Goal: Task Accomplishment & Management: Manage account settings

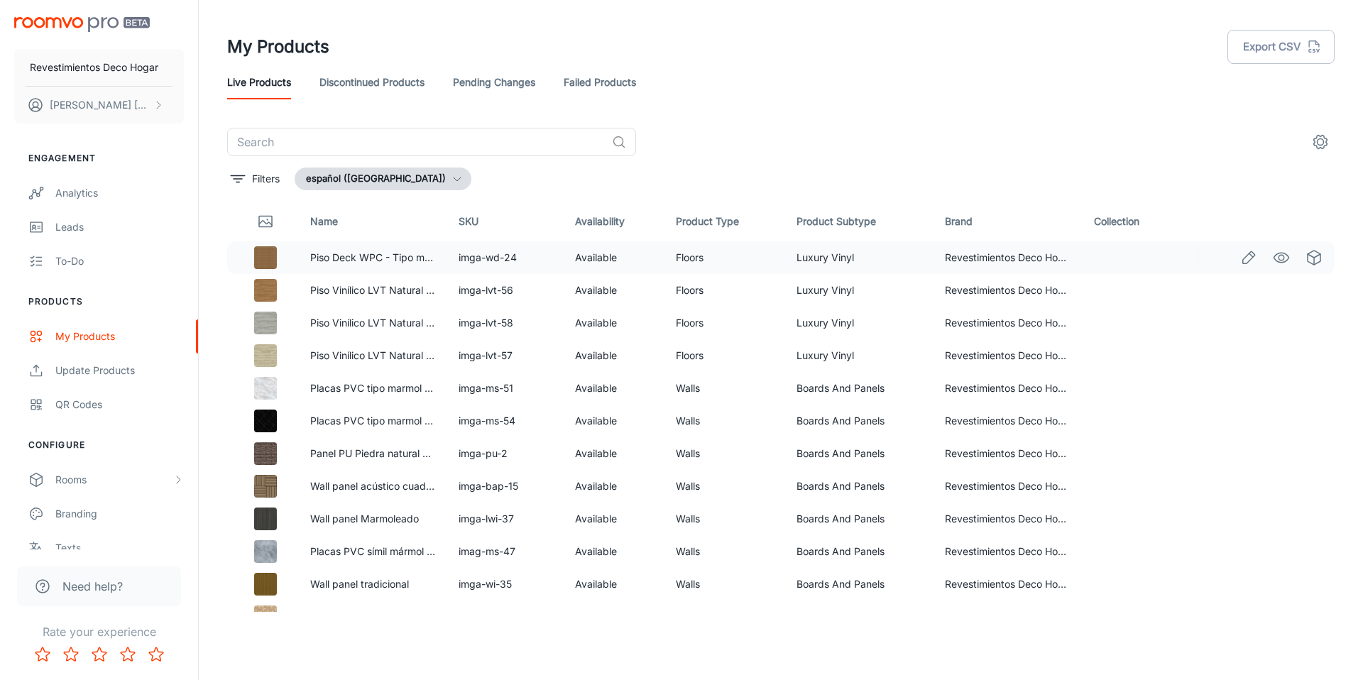
click at [269, 258] on img at bounding box center [265, 257] width 23 height 23
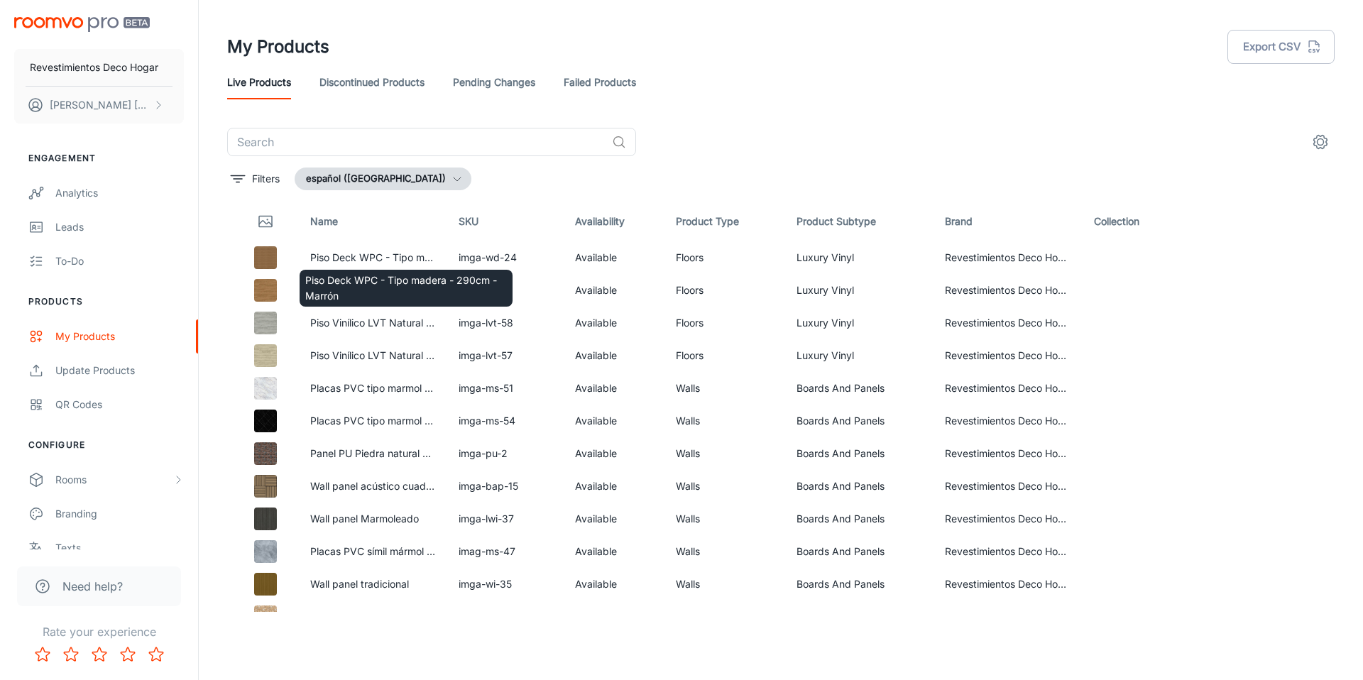
click at [338, 263] on div "Piso Deck WPC - Tipo madera - 290cm - Marrón" at bounding box center [406, 284] width 216 height 48
click at [342, 257] on link "Piso Deck WPC - Tipo madera - 290cm - Marrón" at bounding box center [424, 257] width 228 height 12
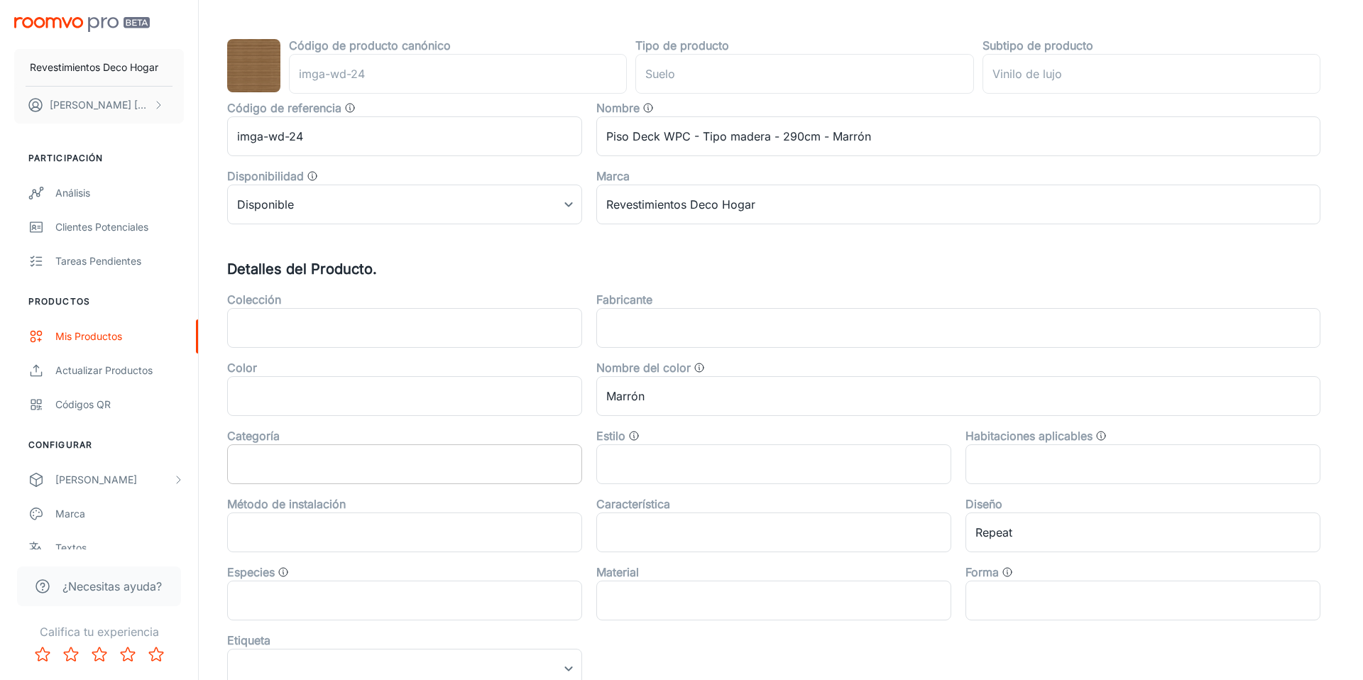
scroll to position [148, 0]
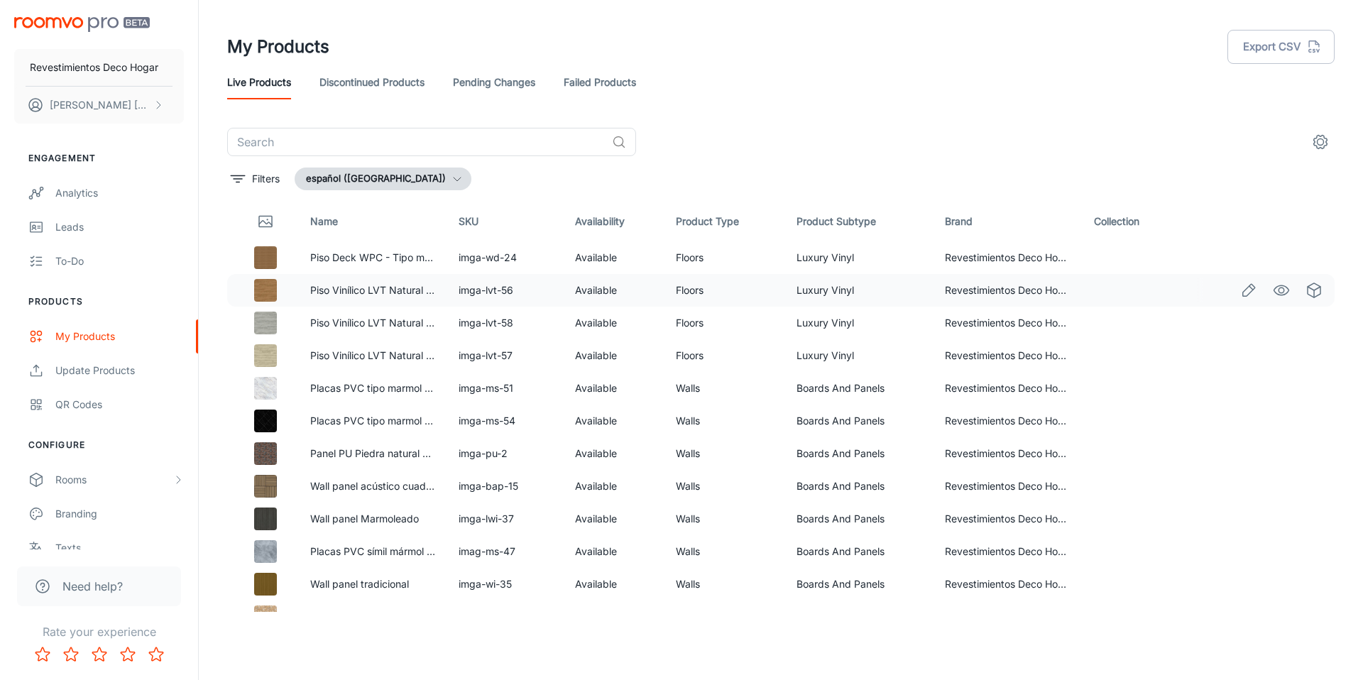
click at [263, 291] on img at bounding box center [265, 290] width 23 height 23
click at [327, 285] on link "Piso Vinílico LVT Natural - Marrón" at bounding box center [388, 290] width 156 height 12
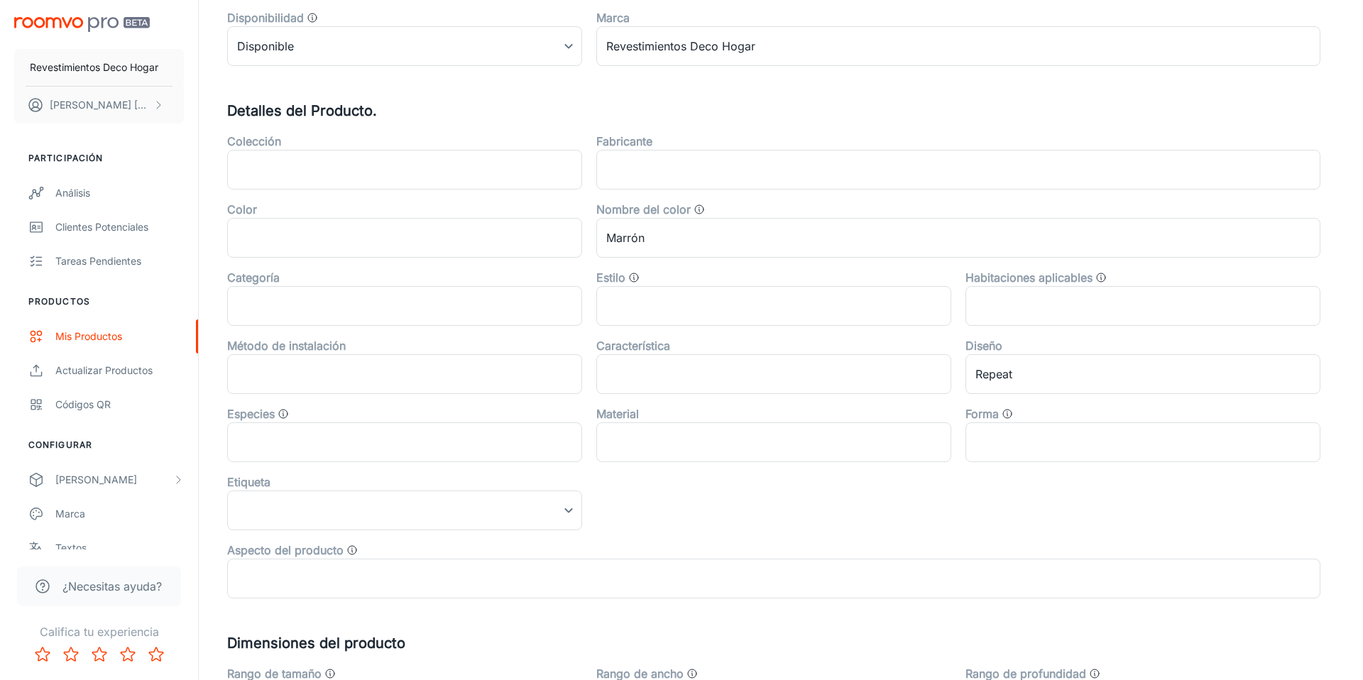
scroll to position [442, 0]
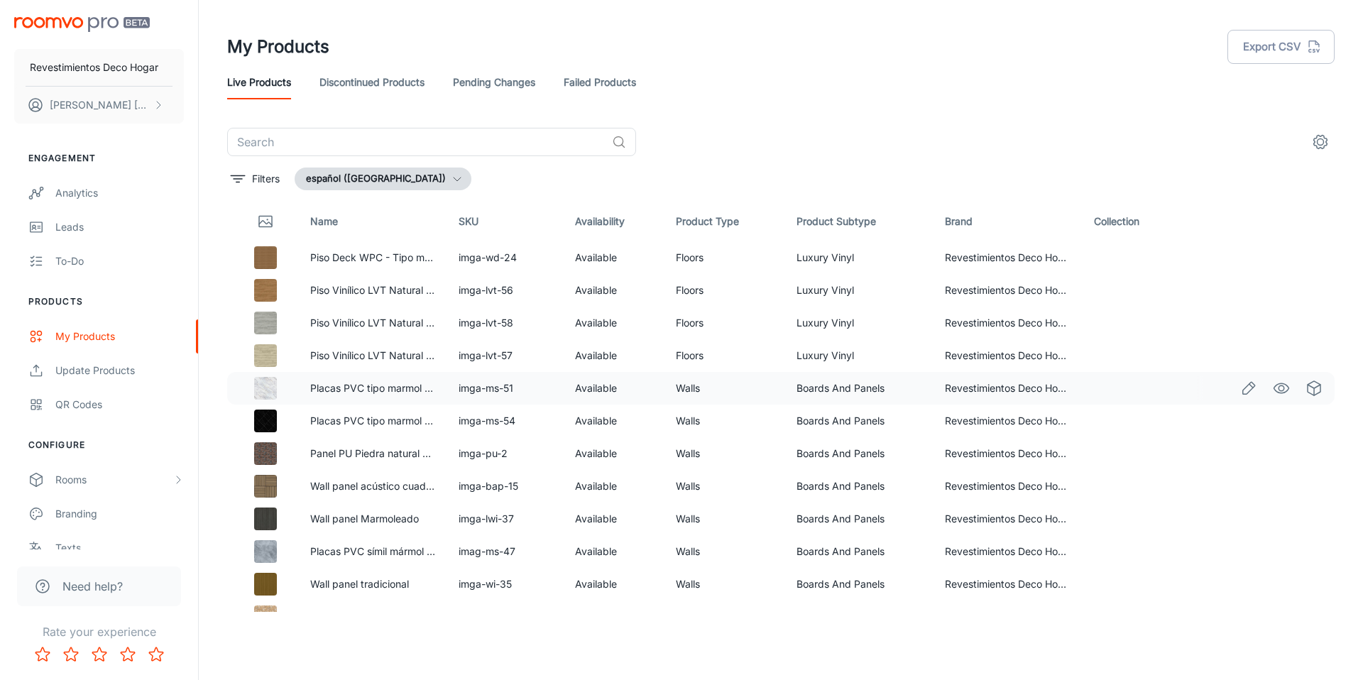
click at [264, 391] on img at bounding box center [265, 388] width 23 height 23
click at [329, 387] on link "Placas PVC tipo marmol - Mármol vetado" at bounding box center [406, 388] width 192 height 12
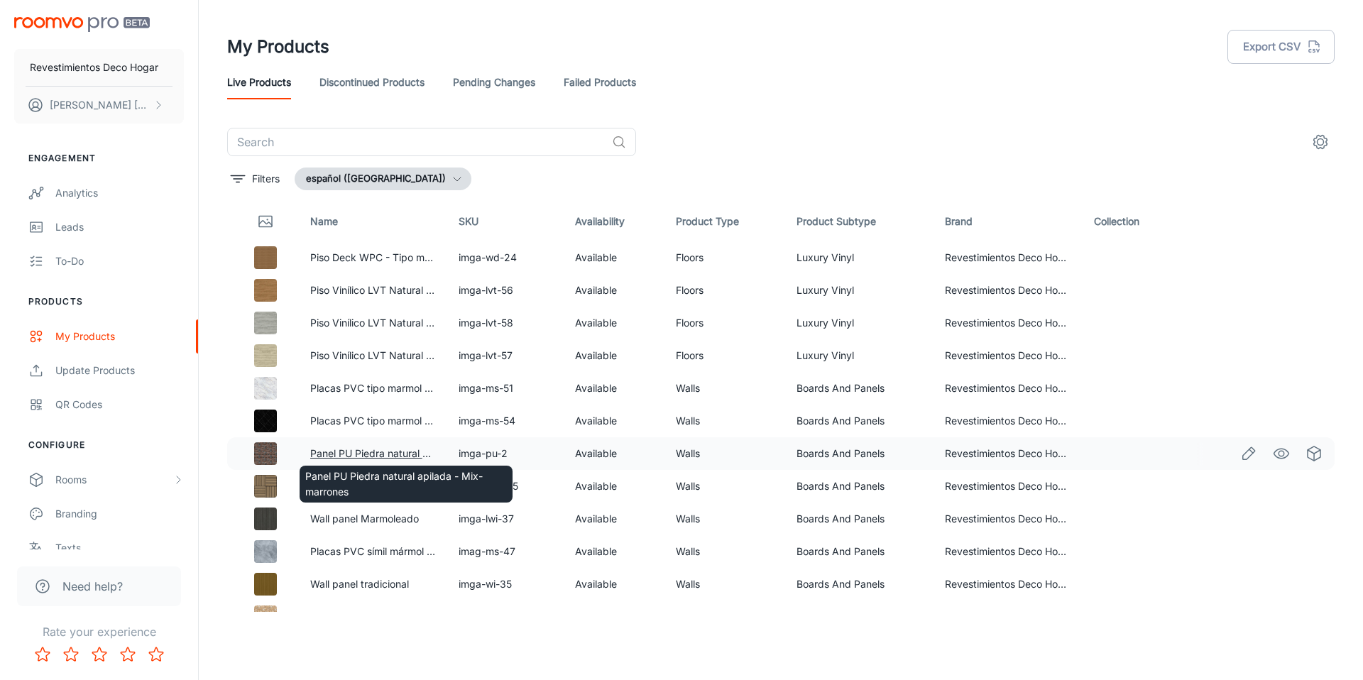
scroll to position [2, 0]
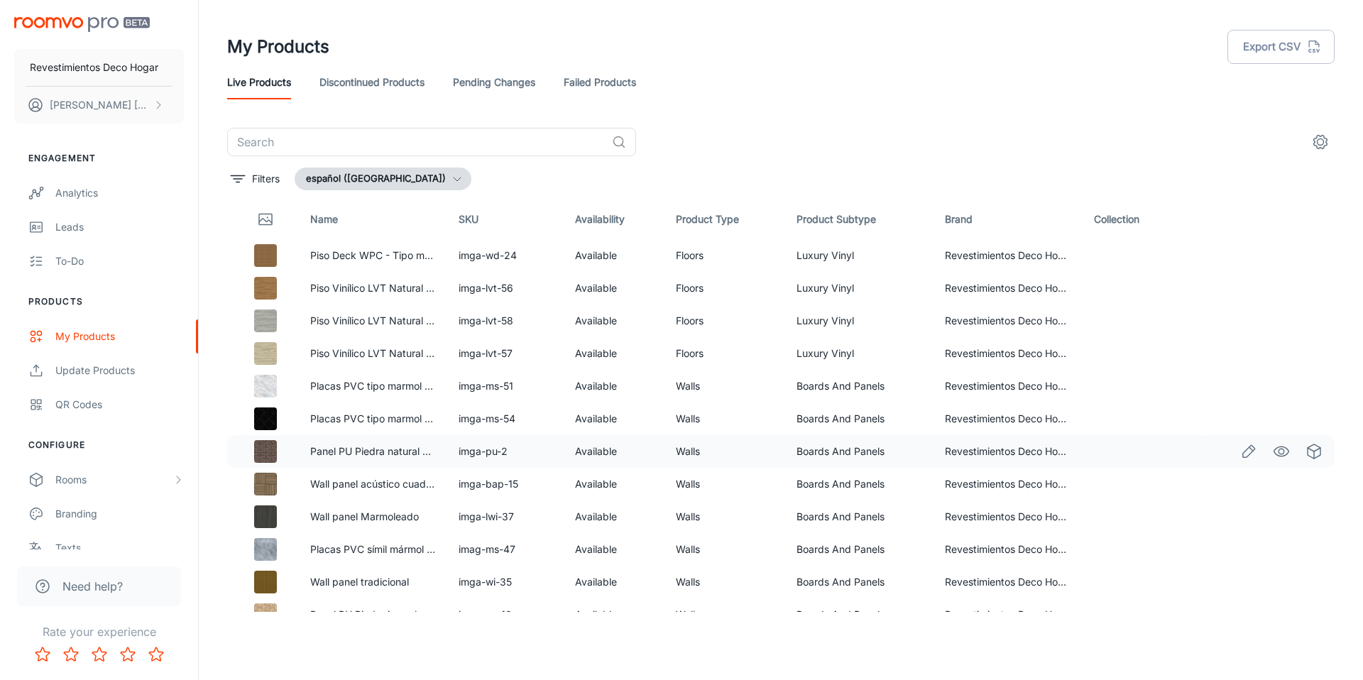
click at [270, 450] on img at bounding box center [265, 451] width 23 height 23
click at [327, 449] on link "Panel PU Piedra natural apilada - Mix-marrones" at bounding box center [420, 451] width 221 height 12
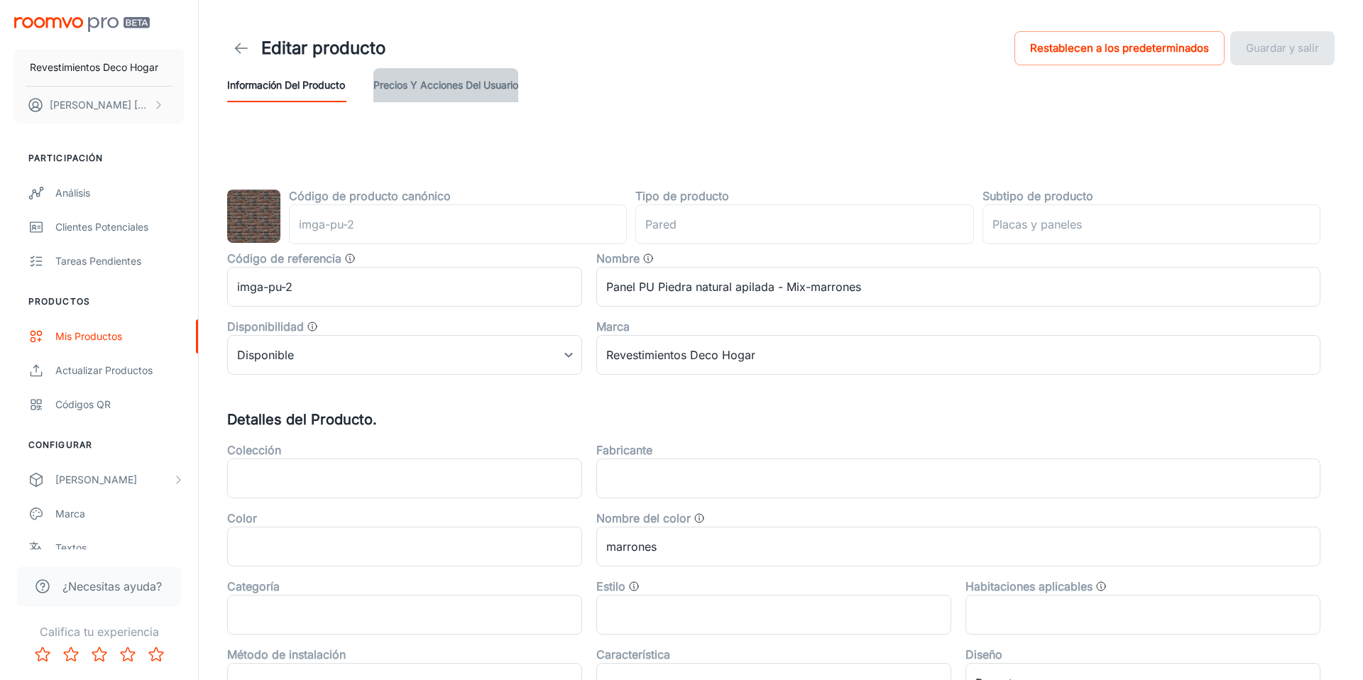
click at [426, 83] on button "Precios y acciones del usuario" at bounding box center [445, 85] width 145 height 34
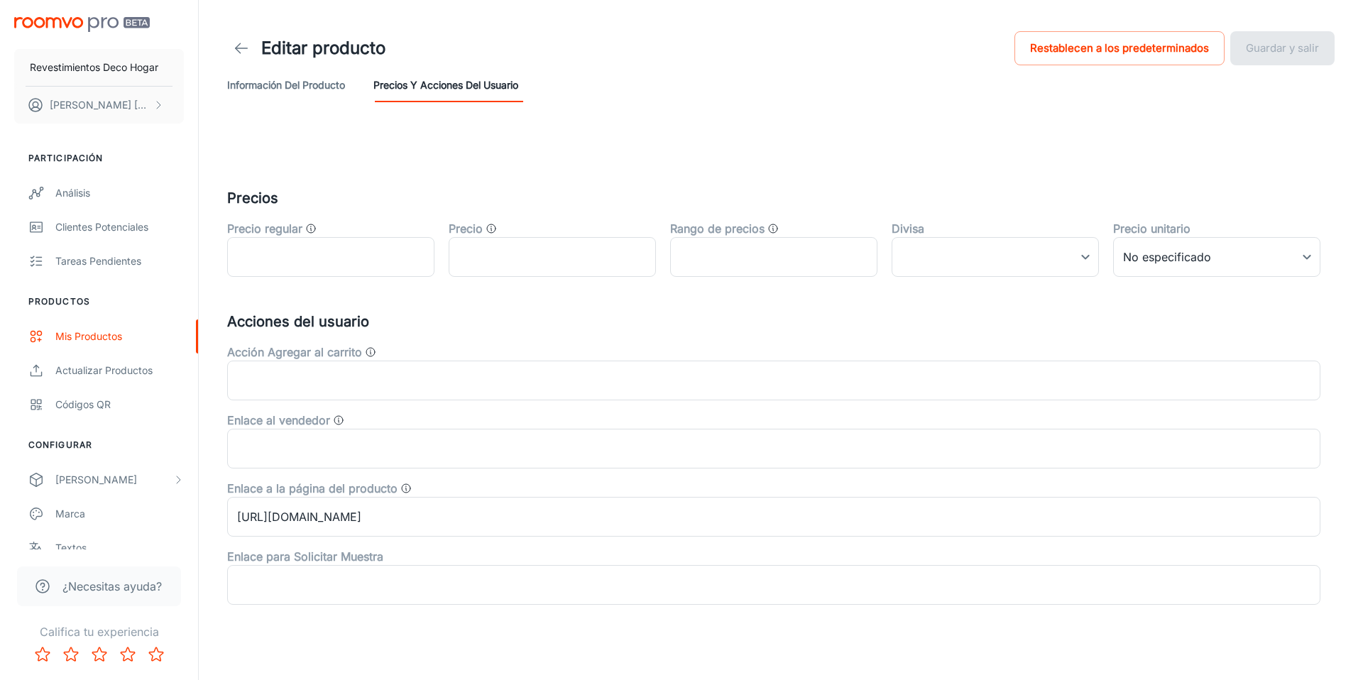
click at [287, 91] on button "Información del producto" at bounding box center [286, 85] width 118 height 34
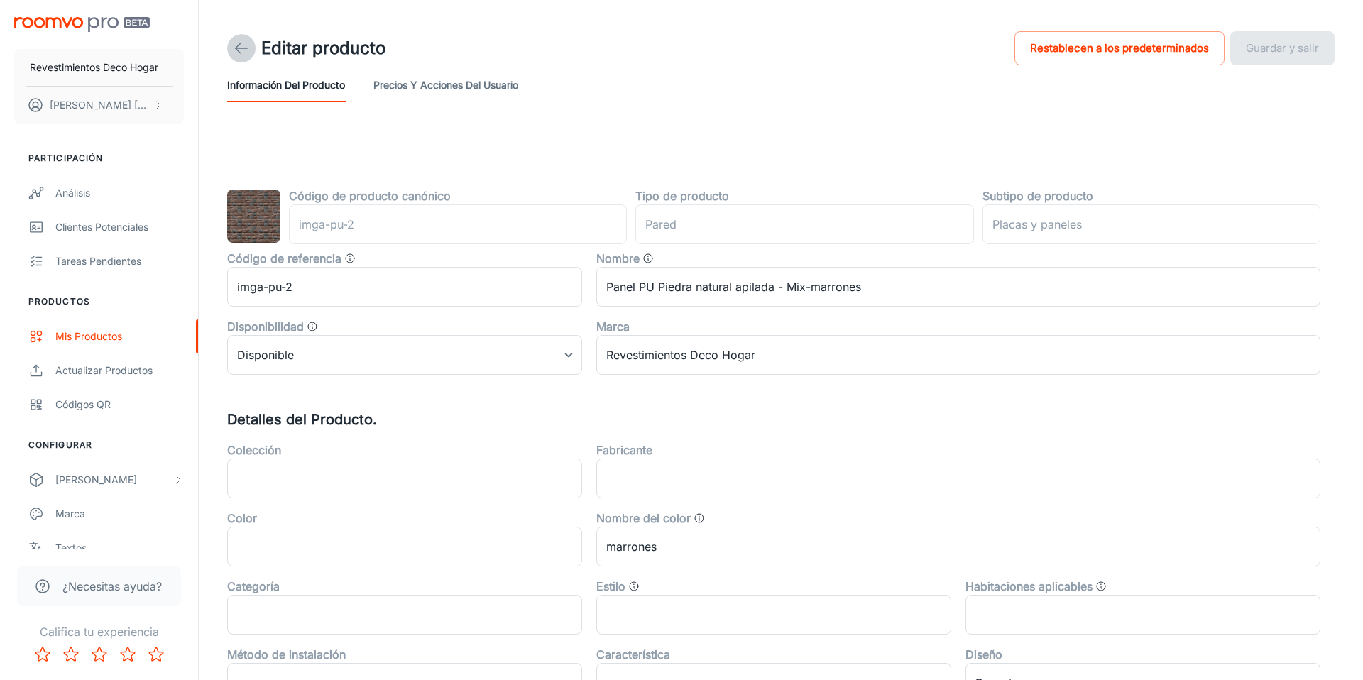
click at [231, 50] on link at bounding box center [241, 48] width 28 height 28
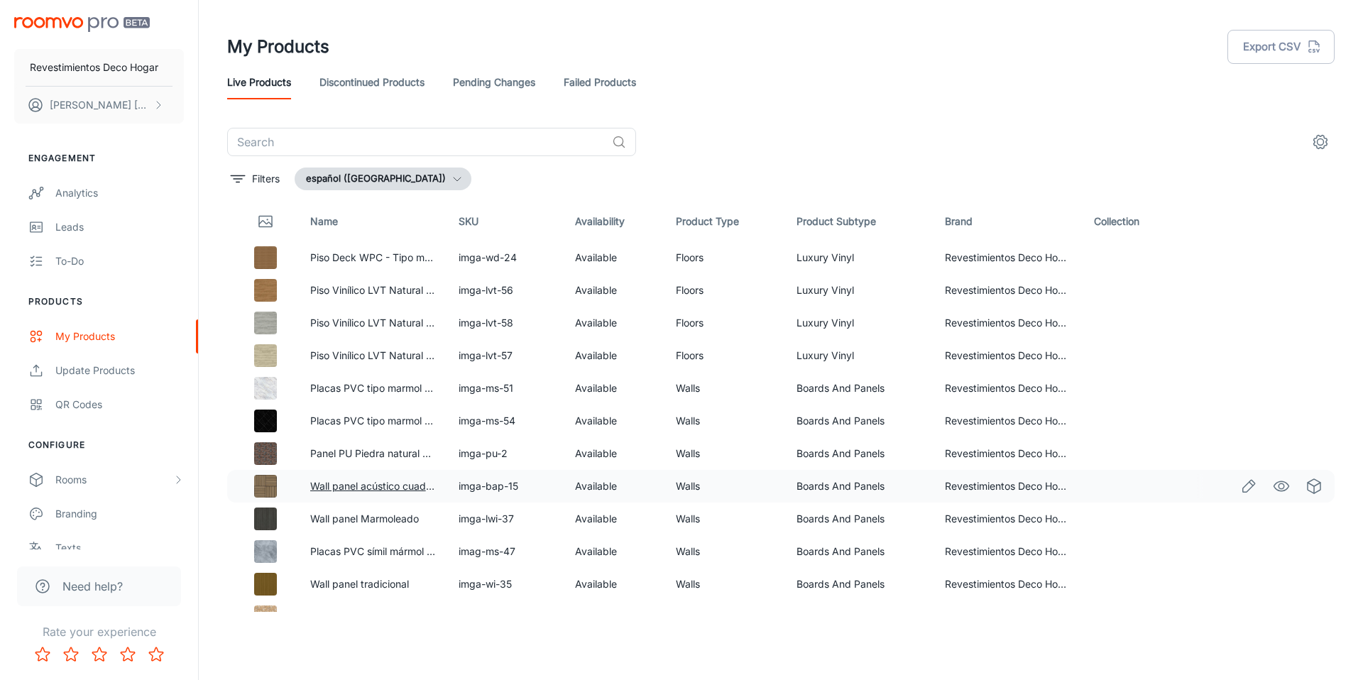
click at [411, 489] on body "Revestimientos Deco Hogar [PERSON_NAME] Engagement Analytics Leads To-do Produc…" at bounding box center [681, 340] width 1363 height 680
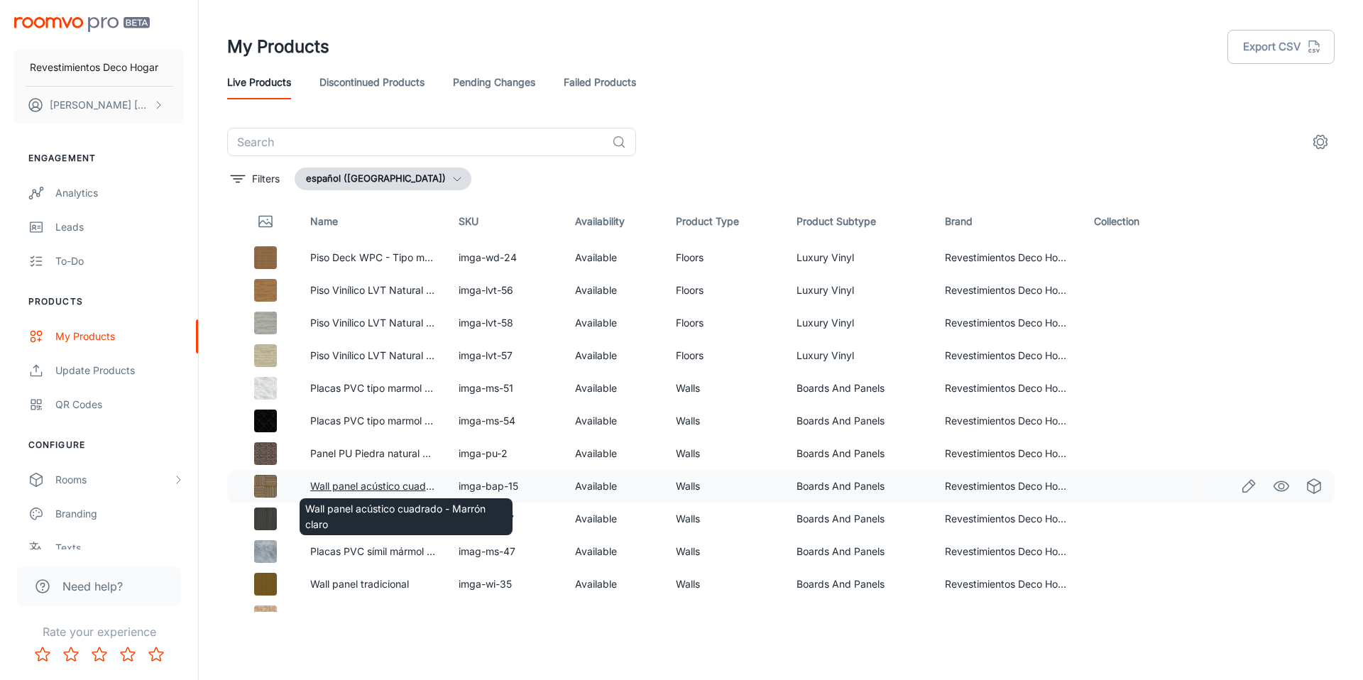
click at [375, 484] on link "Wall panel acústico cuadrado - Marrón claro" at bounding box center [413, 486] width 206 height 12
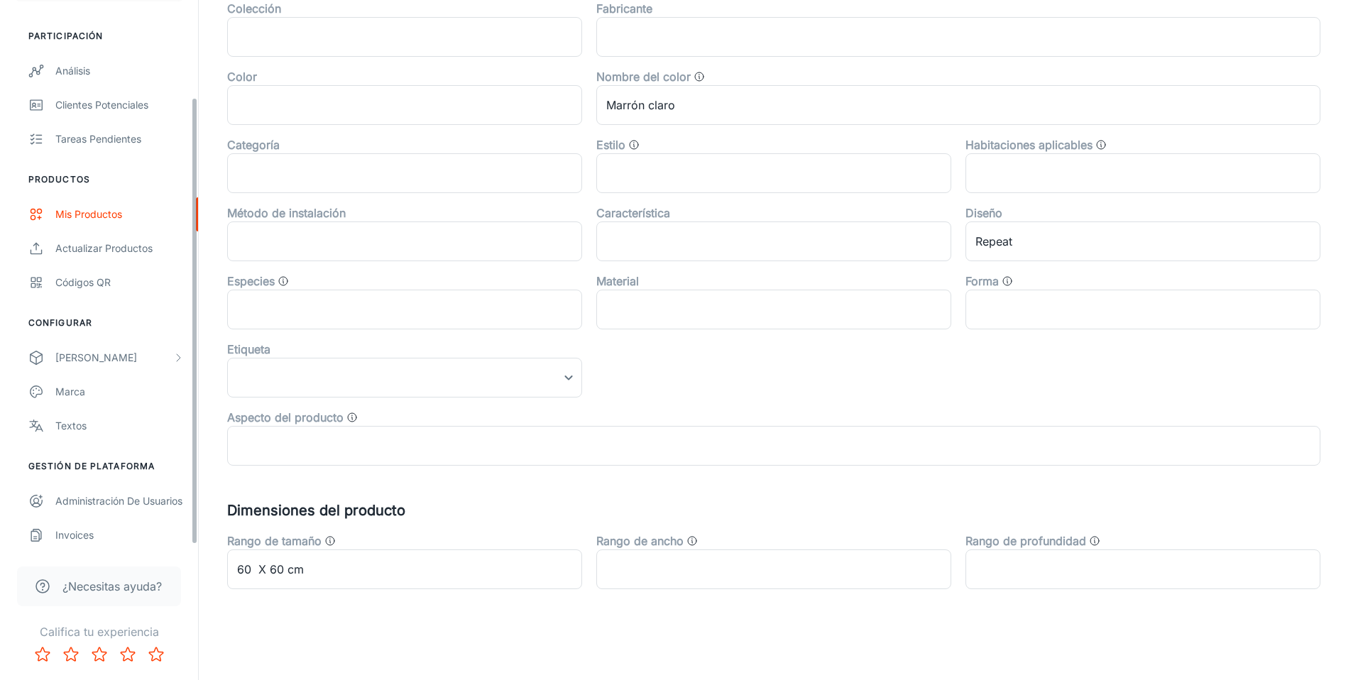
scroll to position [125, 0]
